Goal: Task Accomplishment & Management: Use online tool/utility

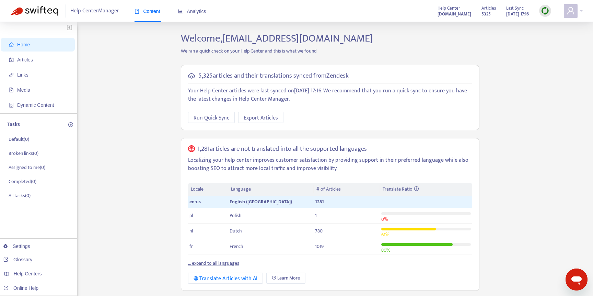
click at [437, 13] on strong "[DOMAIN_NAME]" at bounding box center [454, 14] width 34 height 8
click at [583, 11] on div "Help Center Manager Content Analytics Help Center [DOMAIN_NAME] Articles 5325 L…" at bounding box center [296, 11] width 593 height 22
click at [581, 10] on div at bounding box center [572, 11] width 19 height 14
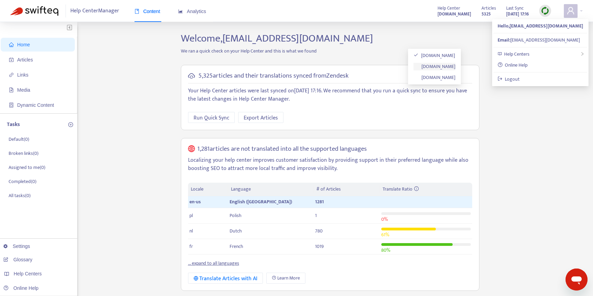
click at [455, 67] on link "[DOMAIN_NAME]" at bounding box center [434, 66] width 42 height 8
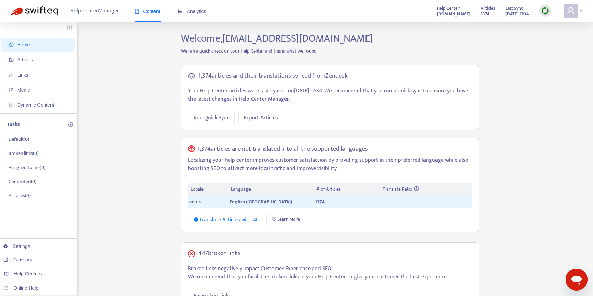
click at [576, 13] on span at bounding box center [570, 11] width 14 height 14
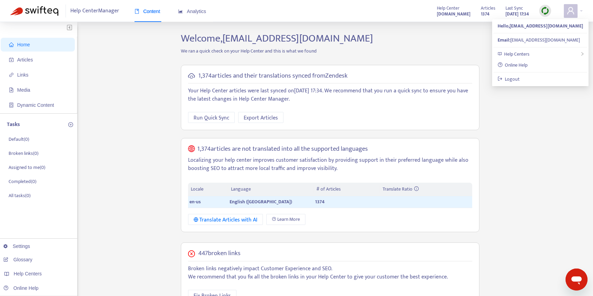
click at [463, 47] on div "Welcome, [PERSON_NAME][EMAIL_ADDRESS][DOMAIN_NAME] We ran a quick check on your…" at bounding box center [330, 249] width 309 height 434
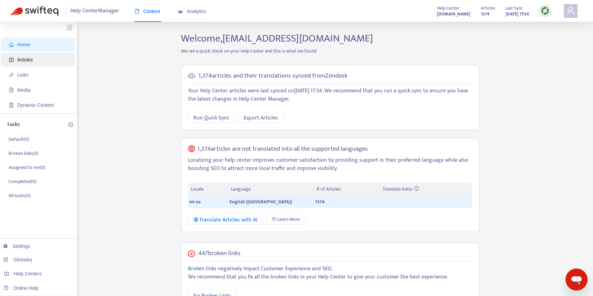
click at [36, 62] on span "Articles" at bounding box center [39, 60] width 60 height 14
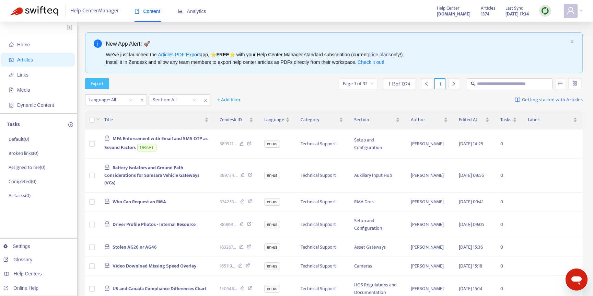
click at [99, 83] on span "Export" at bounding box center [97, 84] width 13 height 8
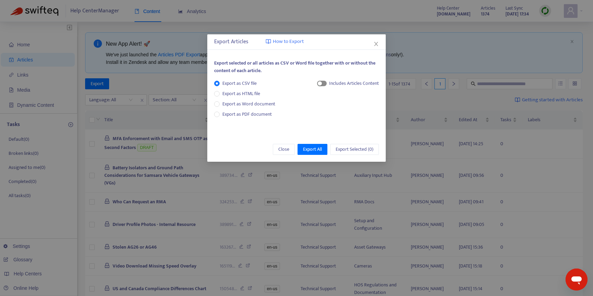
click at [322, 84] on span "button" at bounding box center [322, 83] width 10 height 5
click at [314, 148] on span "Export All" at bounding box center [312, 149] width 19 height 8
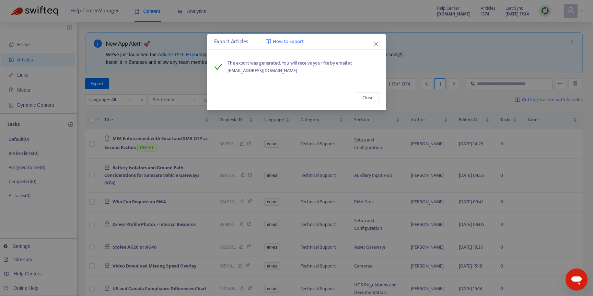
click at [178, 89] on div "Export Articles How to Export The export was generated. You will receive your f…" at bounding box center [296, 148] width 593 height 296
